Goal: Task Accomplishment & Management: Use online tool/utility

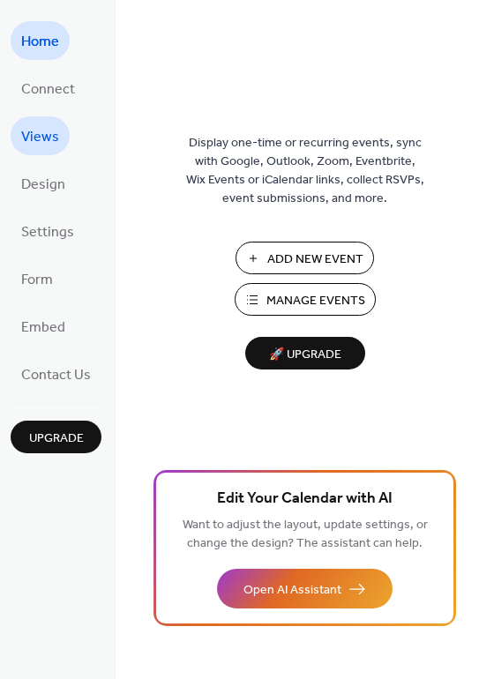
click at [34, 129] on span "Views" at bounding box center [40, 138] width 38 height 28
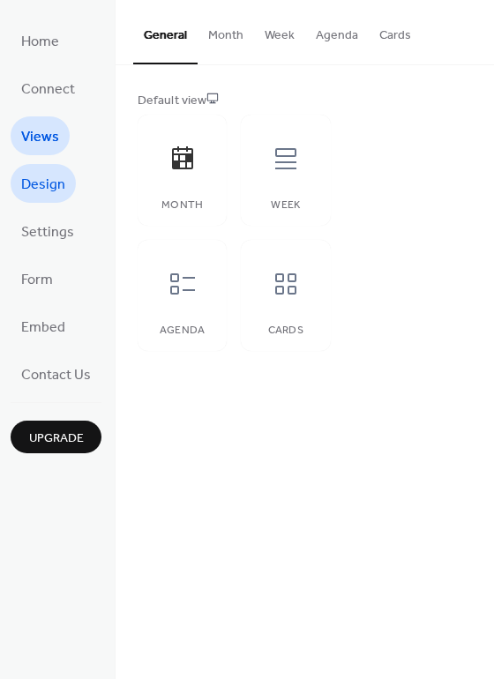
click at [36, 183] on span "Design" at bounding box center [43, 185] width 44 height 28
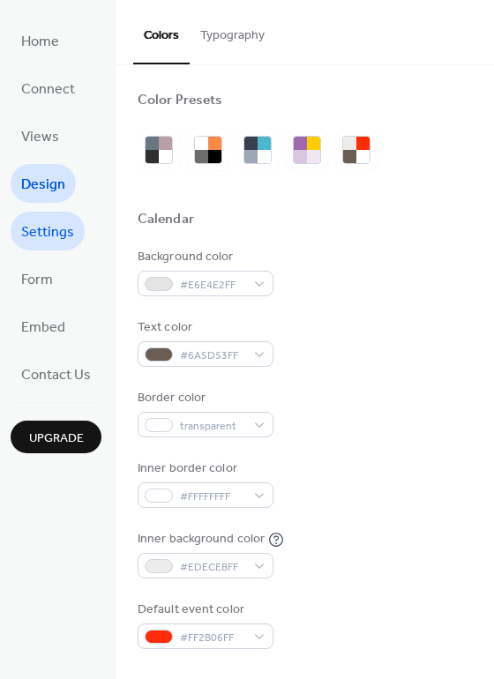
click at [50, 241] on span "Settings" at bounding box center [47, 233] width 53 height 28
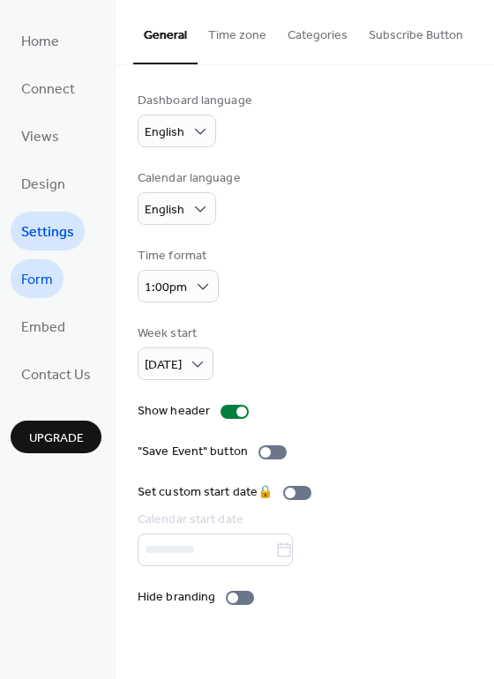
click at [48, 273] on span "Form" at bounding box center [37, 280] width 32 height 28
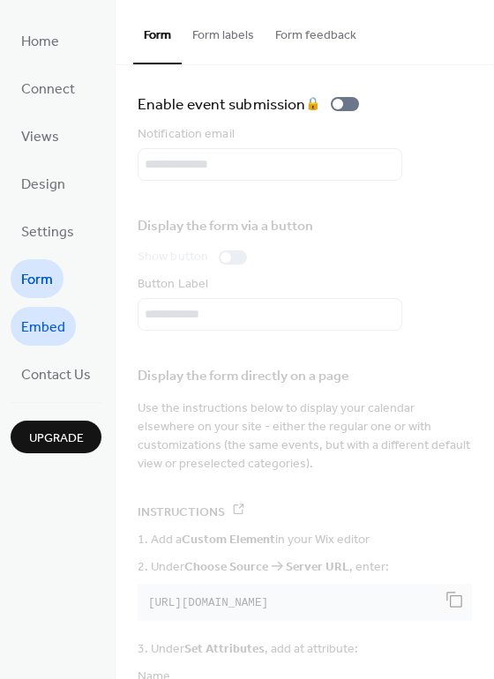
click at [36, 316] on span "Embed" at bounding box center [43, 328] width 44 height 28
